Goal: Information Seeking & Learning: Learn about a topic

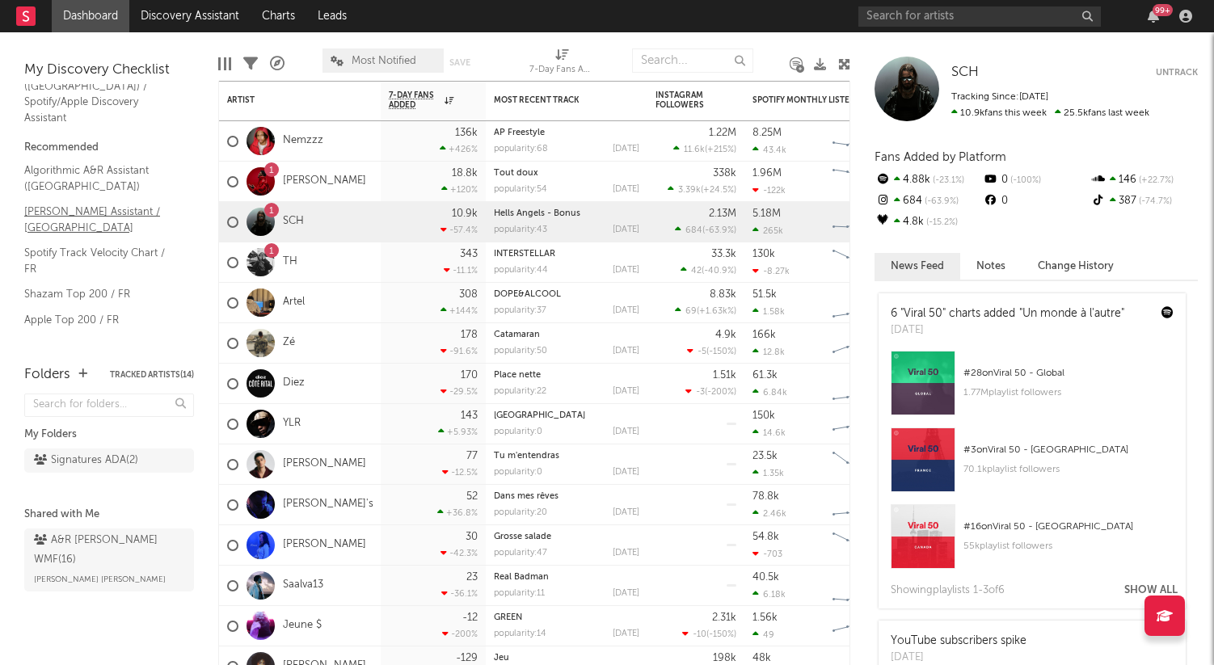
scroll to position [60, 0]
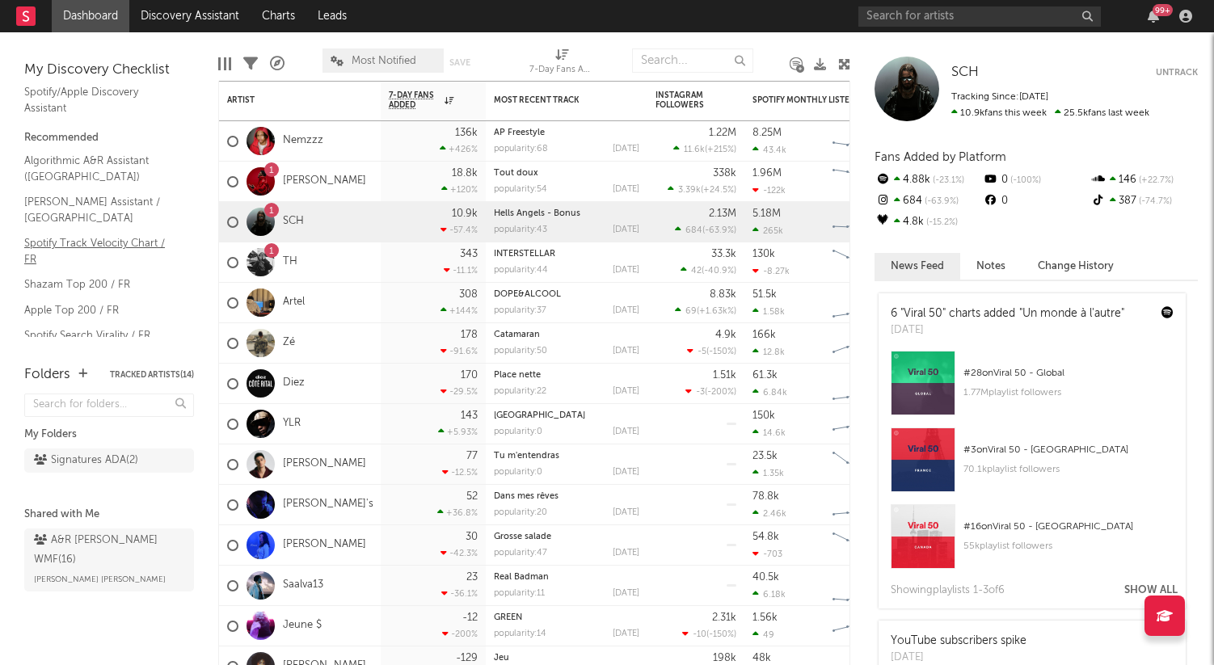
click at [74, 234] on link "Spotify Track Velocity Chart / FR" at bounding box center [101, 250] width 154 height 33
click at [80, 326] on link "Spotify Search Virality / FR" at bounding box center [101, 335] width 154 height 18
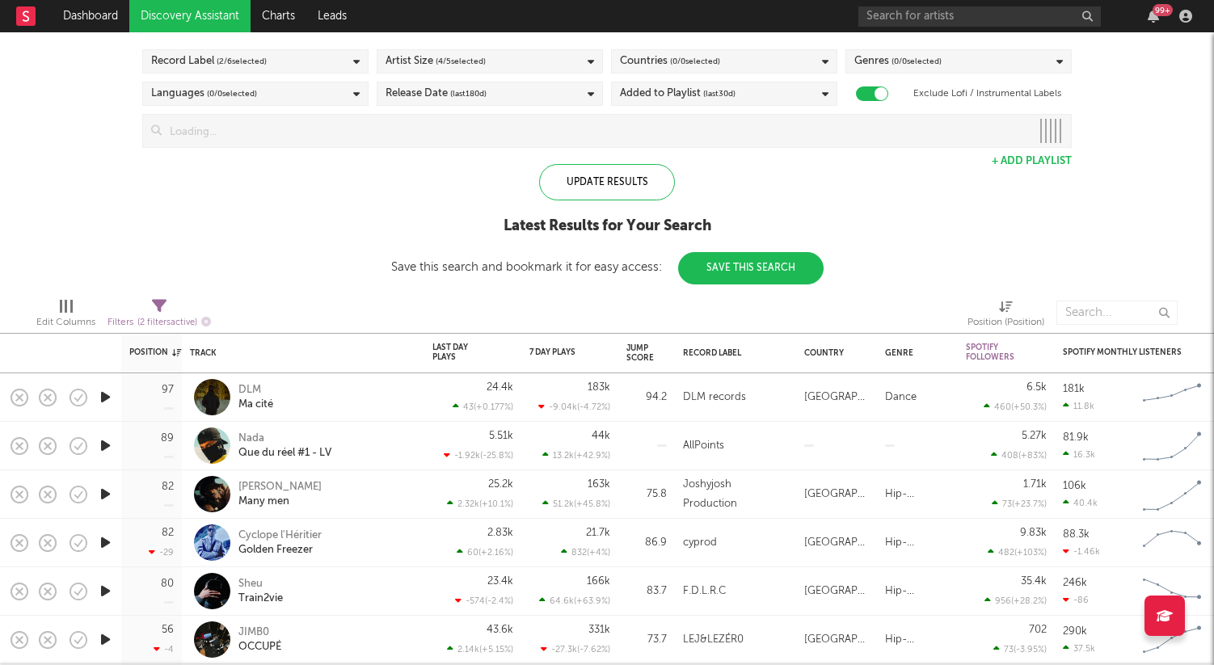
click at [874, 92] on div at bounding box center [880, 93] width 13 height 13
checkbox input "false"
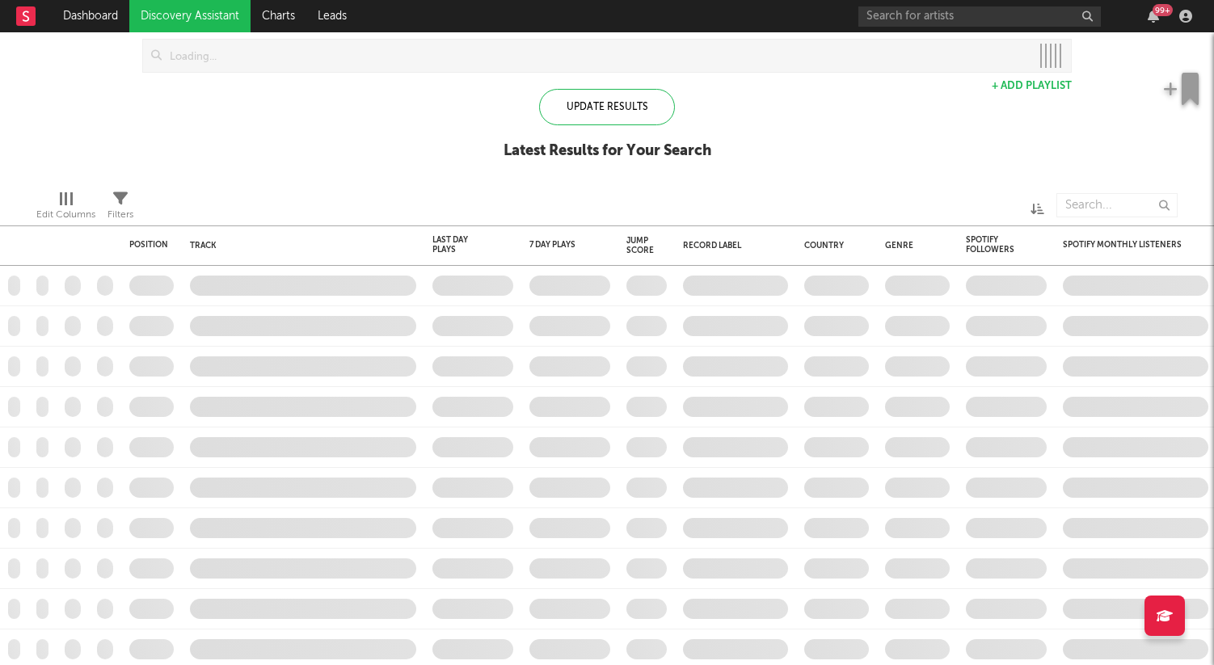
checkbox input "true"
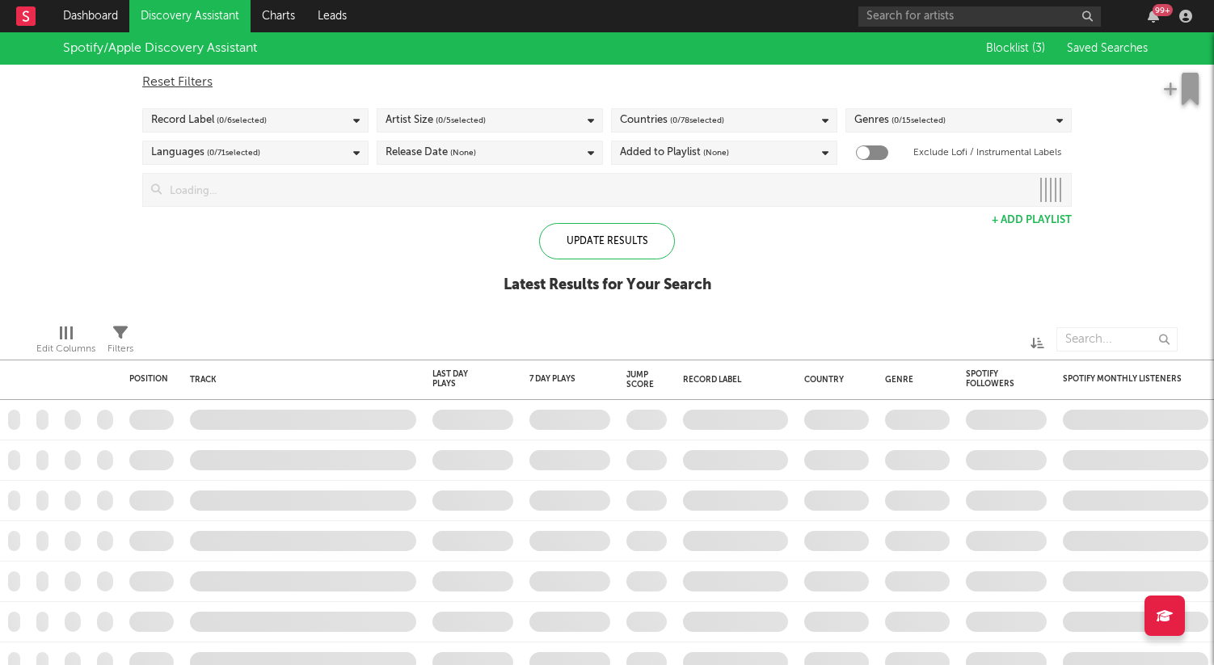
checkbox input "true"
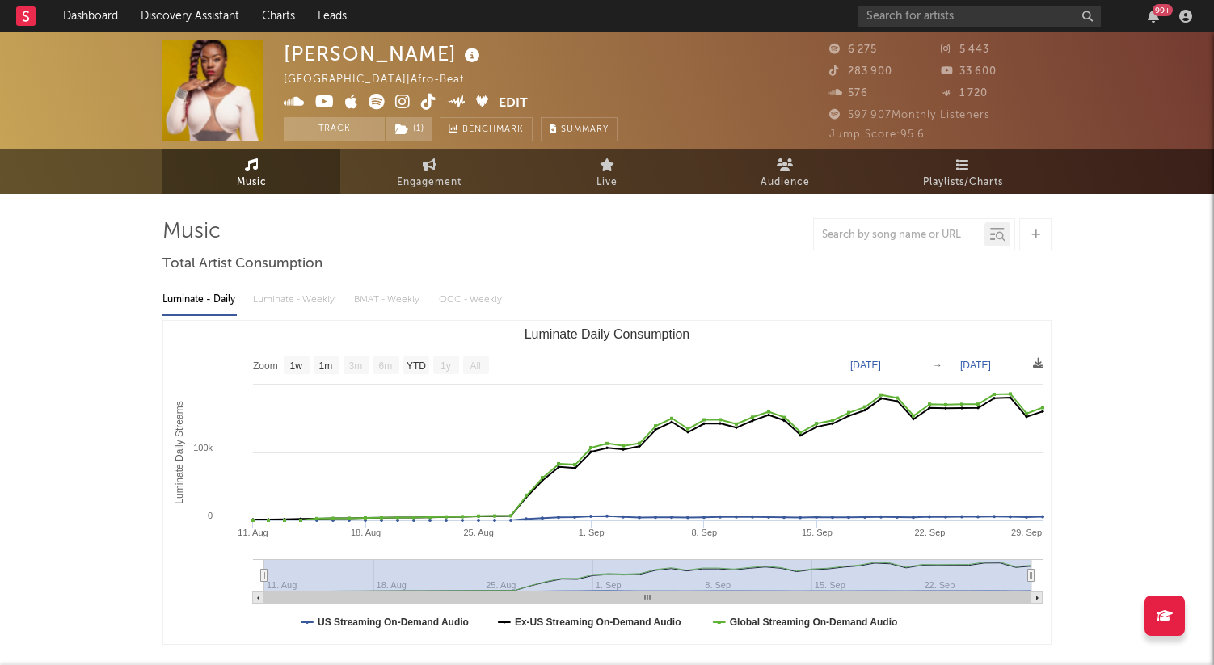
select select "1w"
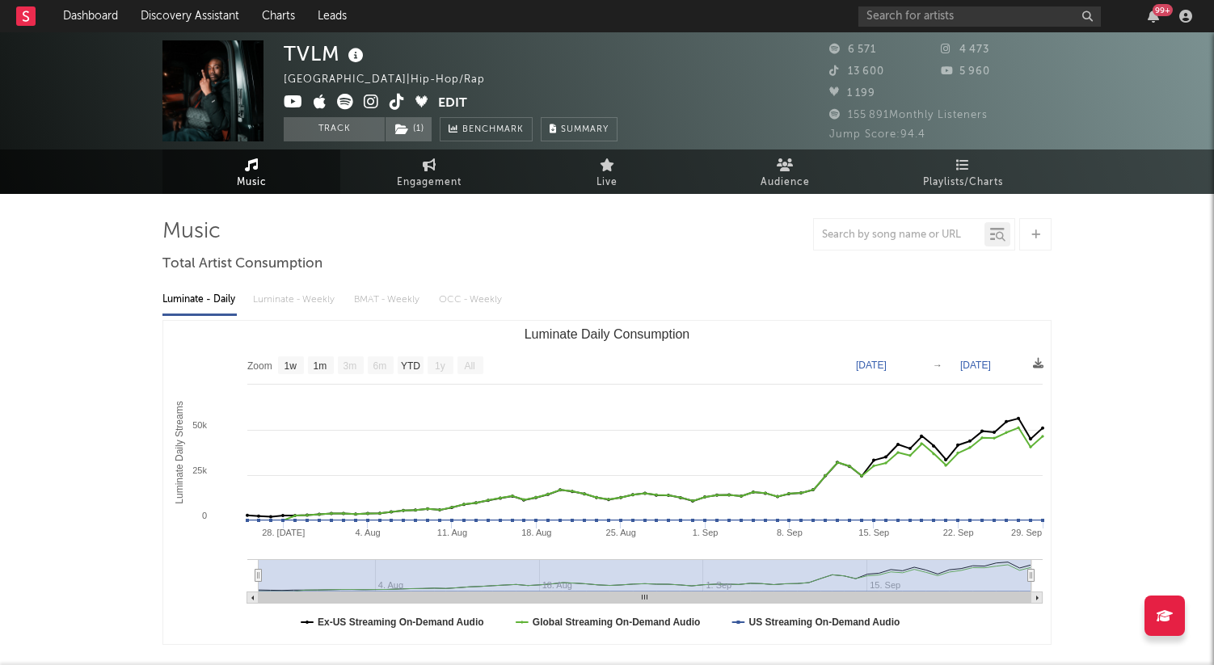
select select "1w"
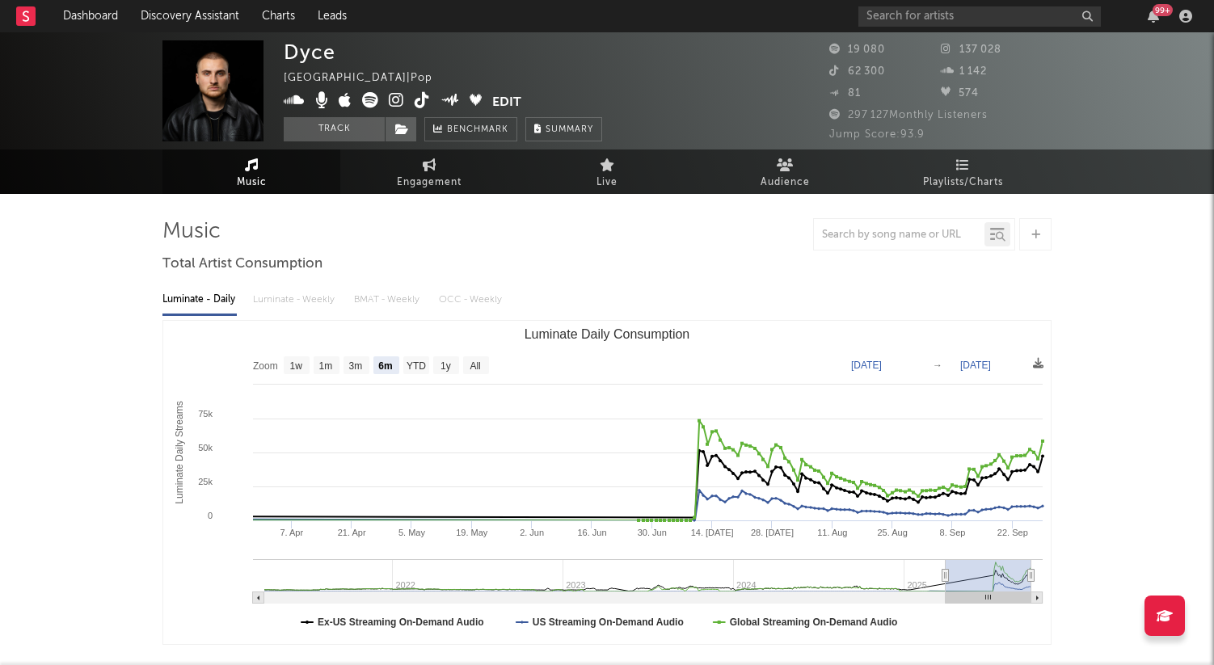
select select "6m"
select select "1w"
